Goal: Information Seeking & Learning: Learn about a topic

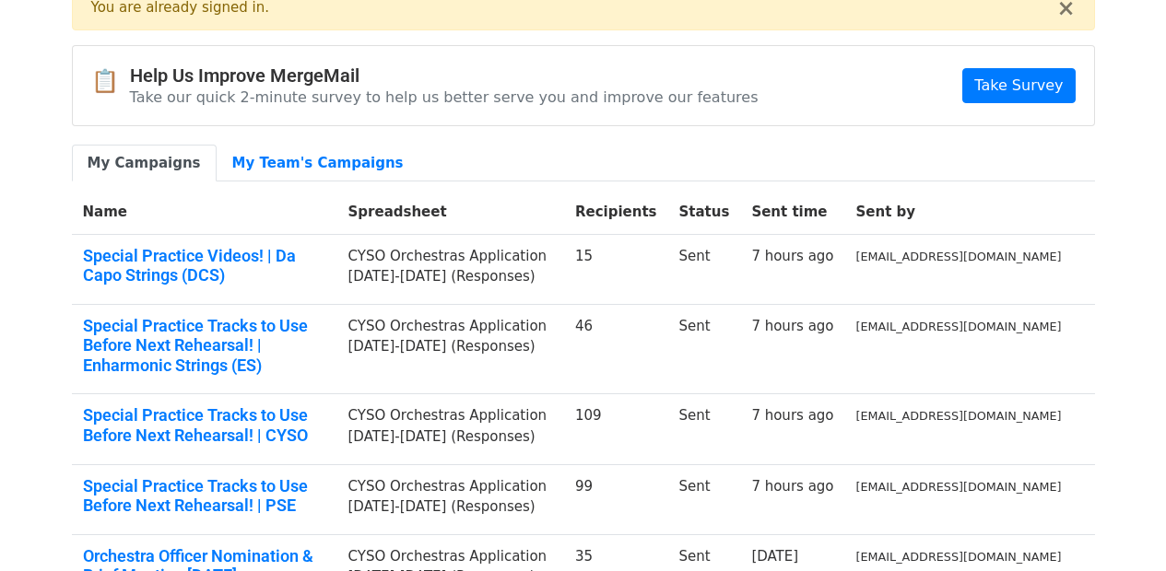
scroll to position [101, 0]
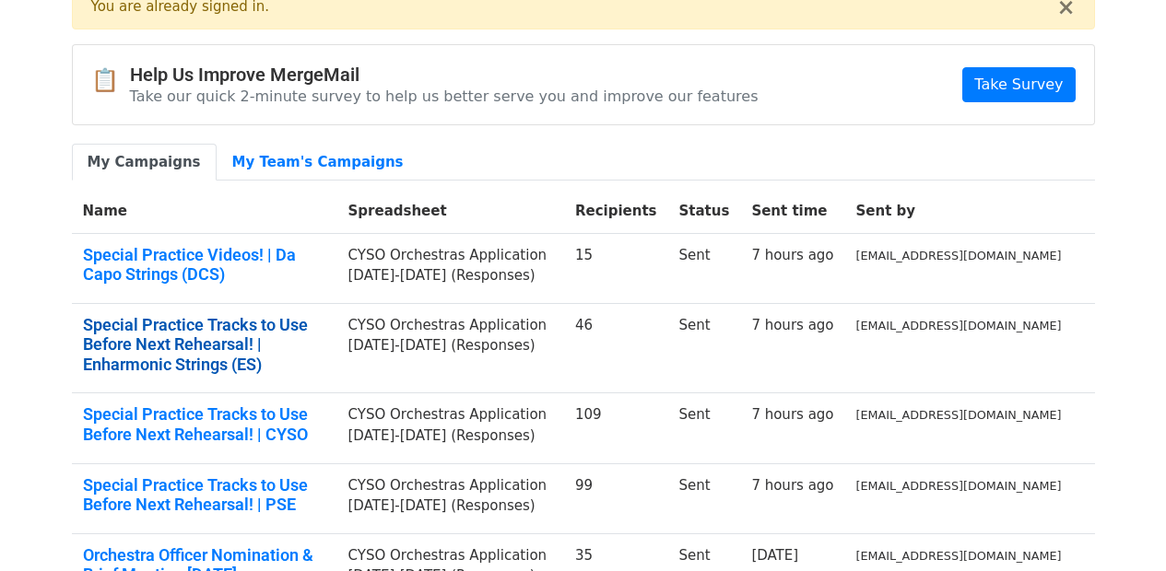
click at [326, 326] on link "Special Practice Tracks to Use Before Next Rehearsal! | Enharmonic Strings (ES)" at bounding box center [204, 345] width 243 height 60
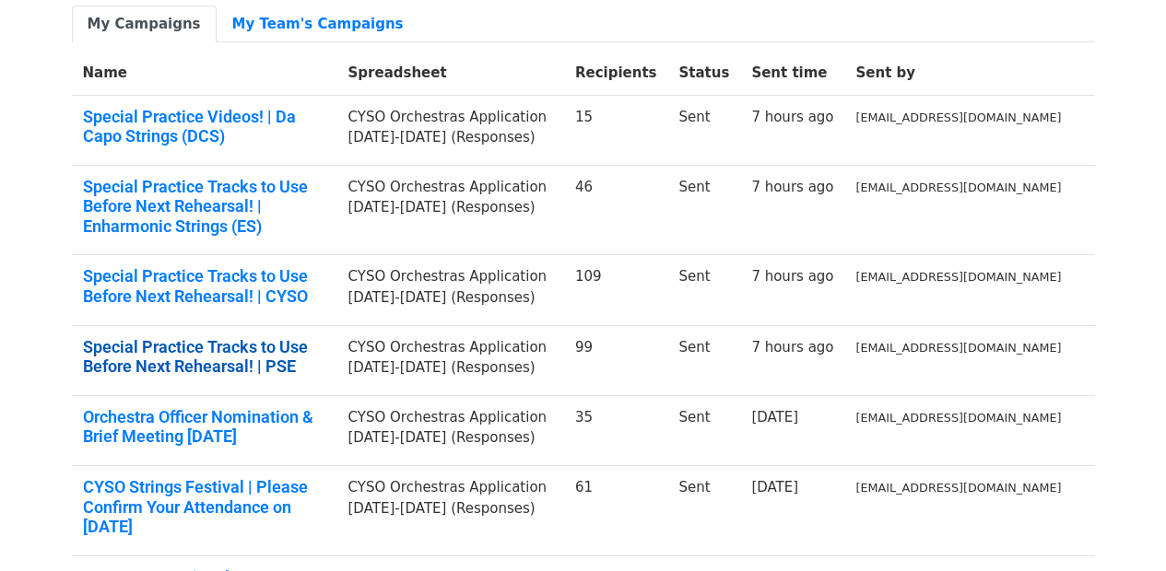
scroll to position [277, 0]
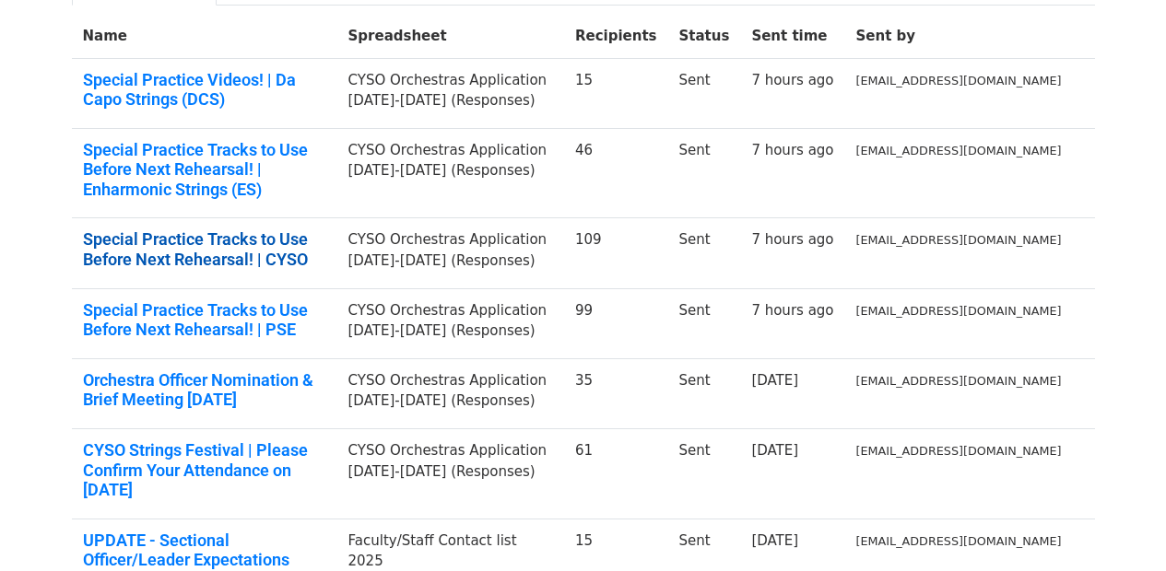
click at [239, 255] on link "Special Practice Tracks to Use Before Next Rehearsal! | CYSO" at bounding box center [204, 250] width 243 height 40
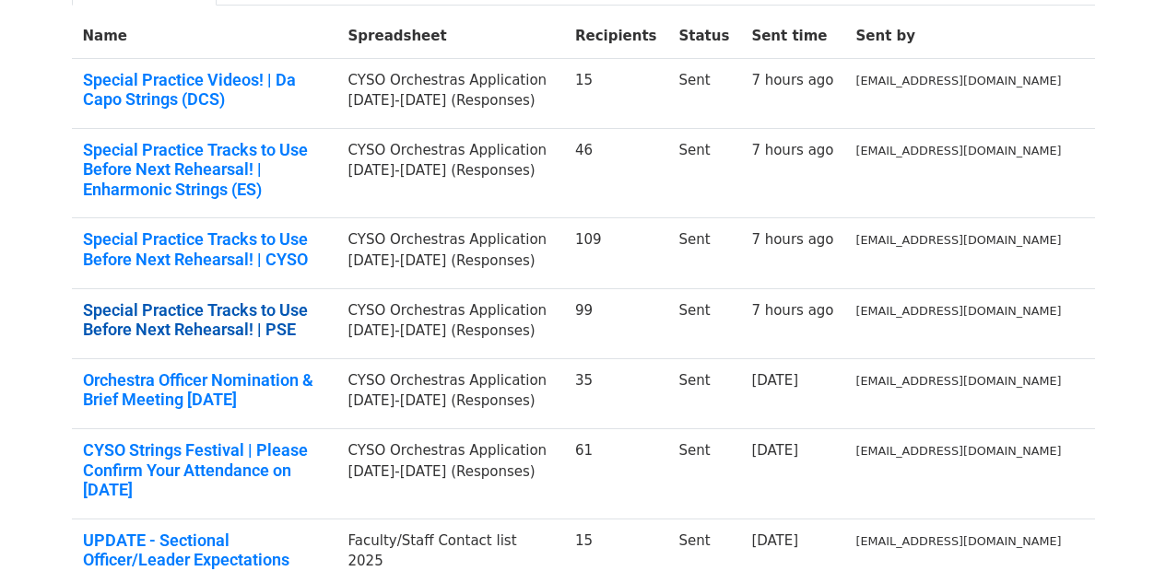
click at [240, 312] on link "Special Practice Tracks to Use Before Next Rehearsal! | PSE" at bounding box center [204, 320] width 243 height 40
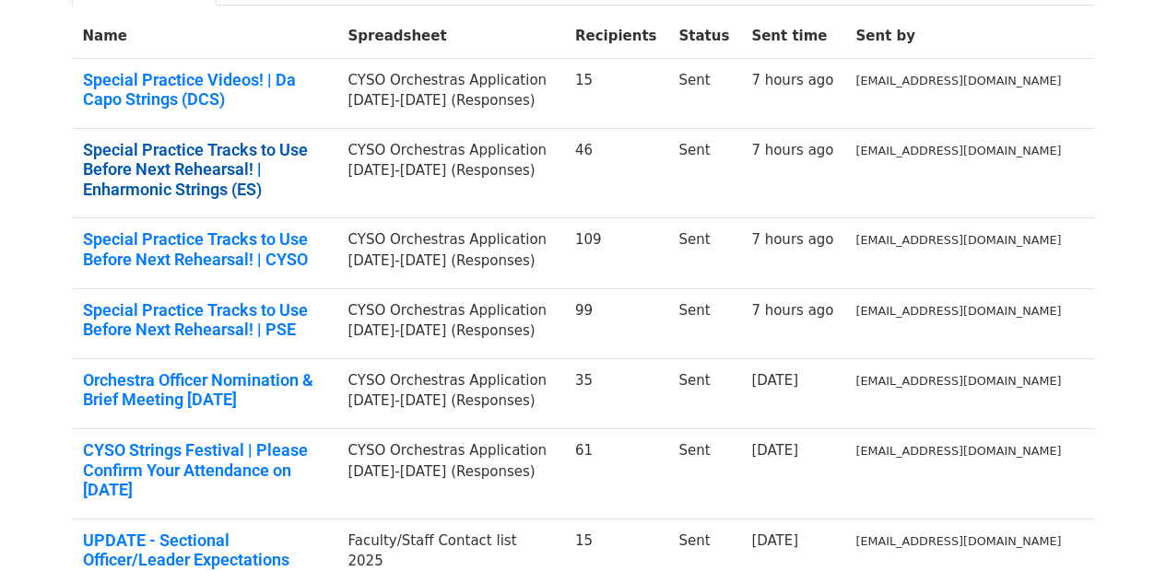
click at [258, 166] on link "Special Practice Tracks to Use Before Next Rehearsal! | Enharmonic Strings (ES)" at bounding box center [204, 170] width 243 height 60
